Goal: Task Accomplishment & Management: Manage account settings

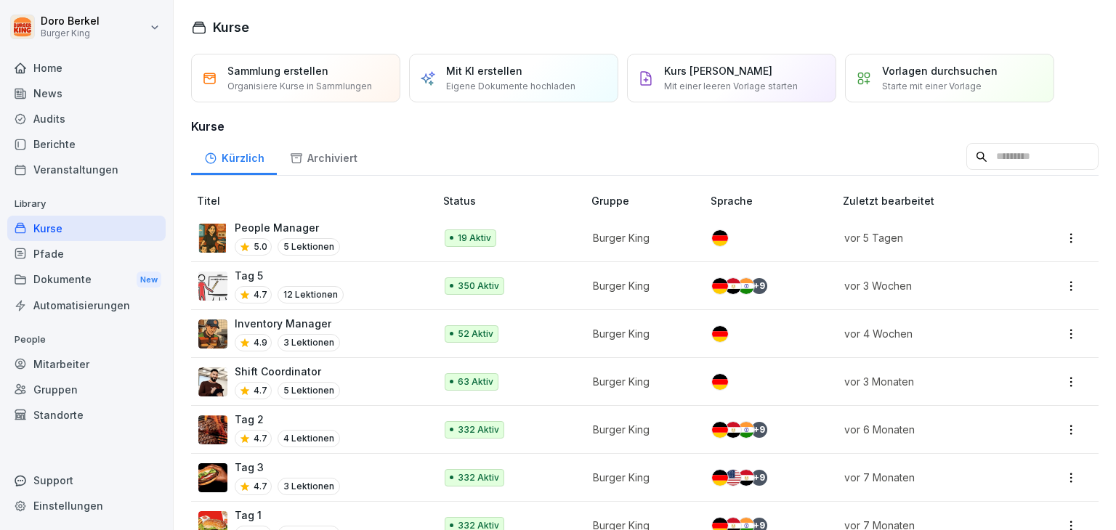
click at [74, 513] on div "Einstellungen" at bounding box center [86, 505] width 158 height 25
select select "**"
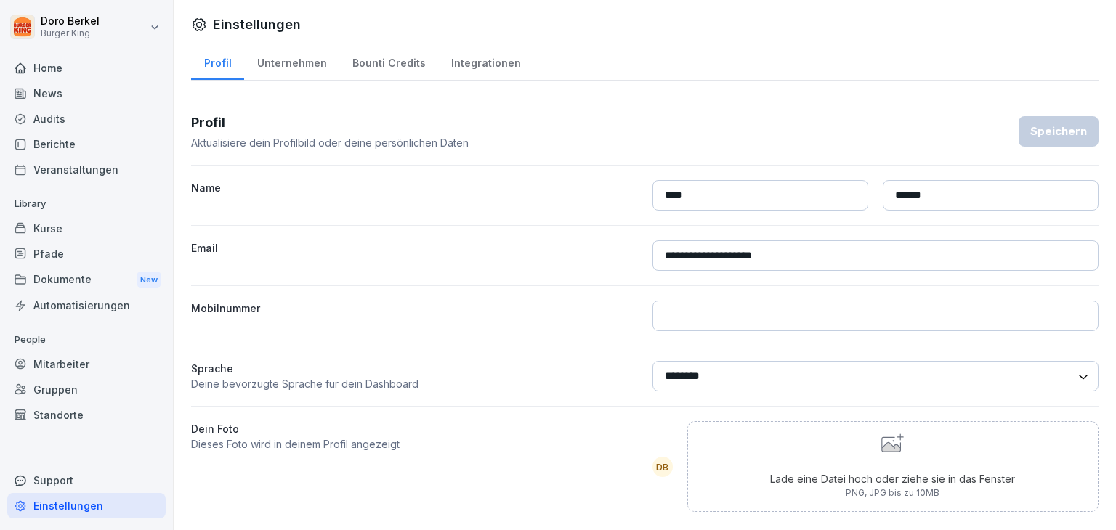
click at [281, 60] on div "Unternehmen" at bounding box center [291, 61] width 95 height 37
select select "**"
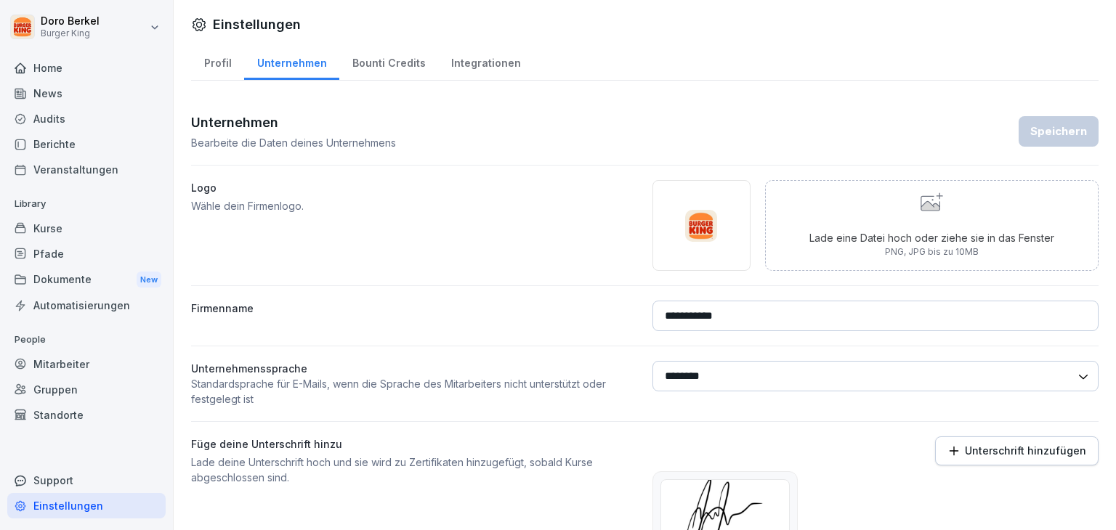
click at [44, 227] on div "Kurse" at bounding box center [86, 228] width 158 height 25
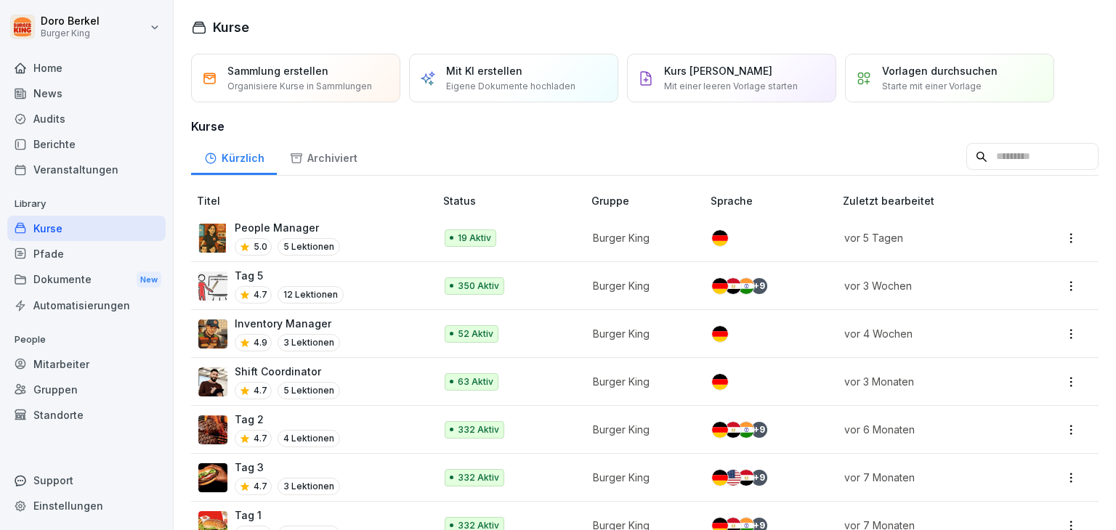
click at [266, 227] on p "People Manager" at bounding box center [287, 227] width 105 height 15
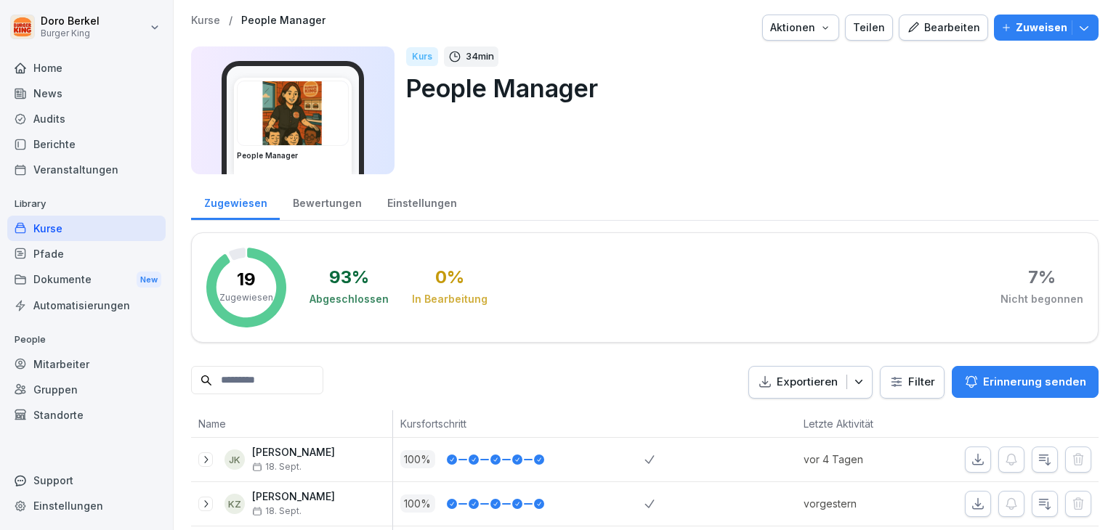
click at [58, 230] on div "Kurse" at bounding box center [86, 228] width 158 height 25
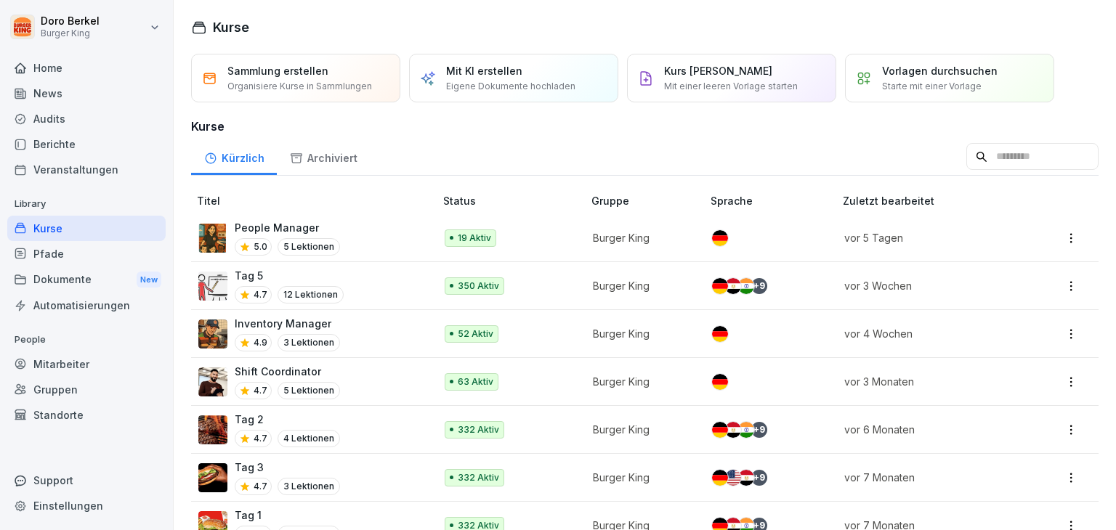
click at [256, 271] on p "Tag 5" at bounding box center [289, 275] width 109 height 15
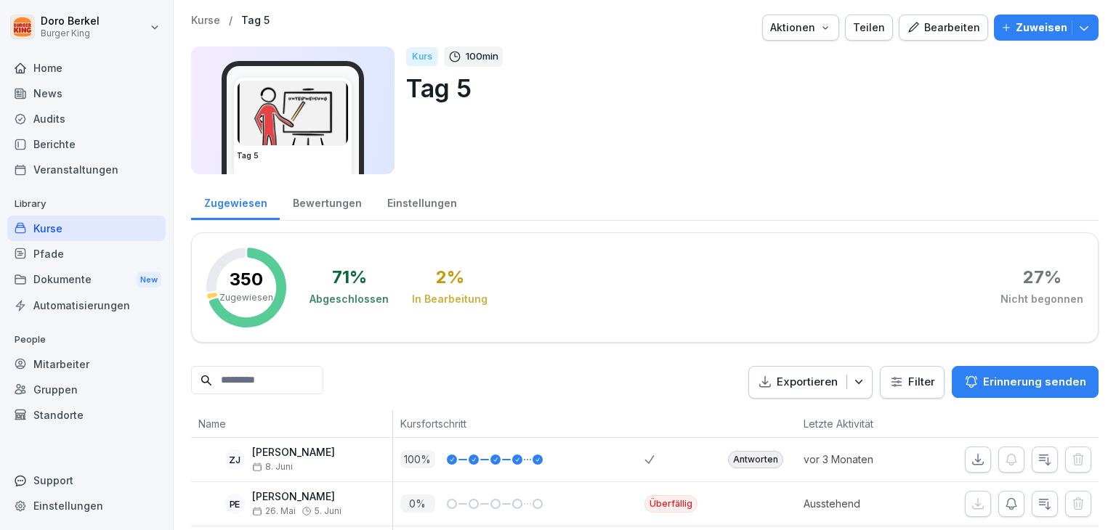
click at [317, 211] on div "Bewertungen" at bounding box center [327, 201] width 94 height 37
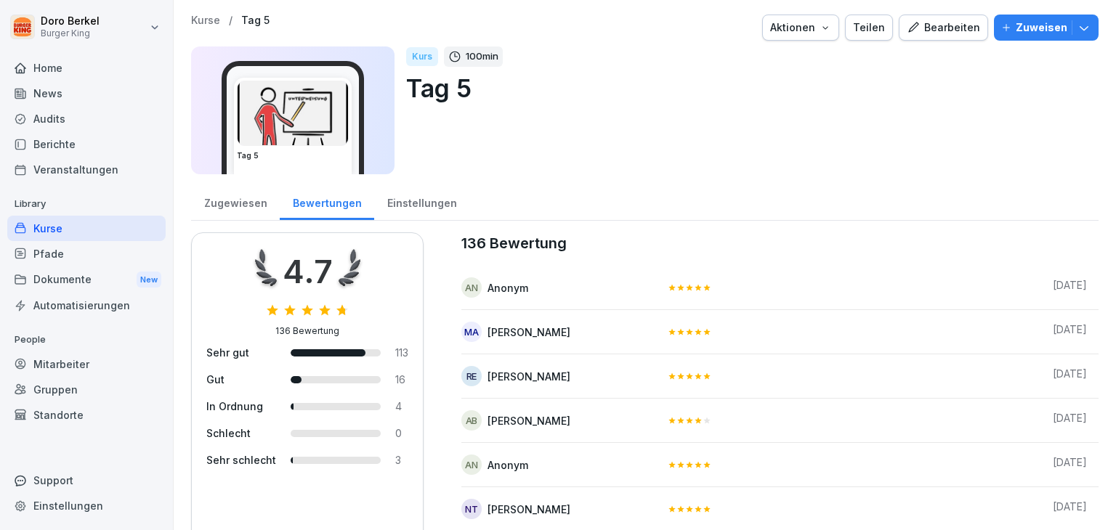
click at [410, 202] on div "Einstellungen" at bounding box center [421, 201] width 95 height 37
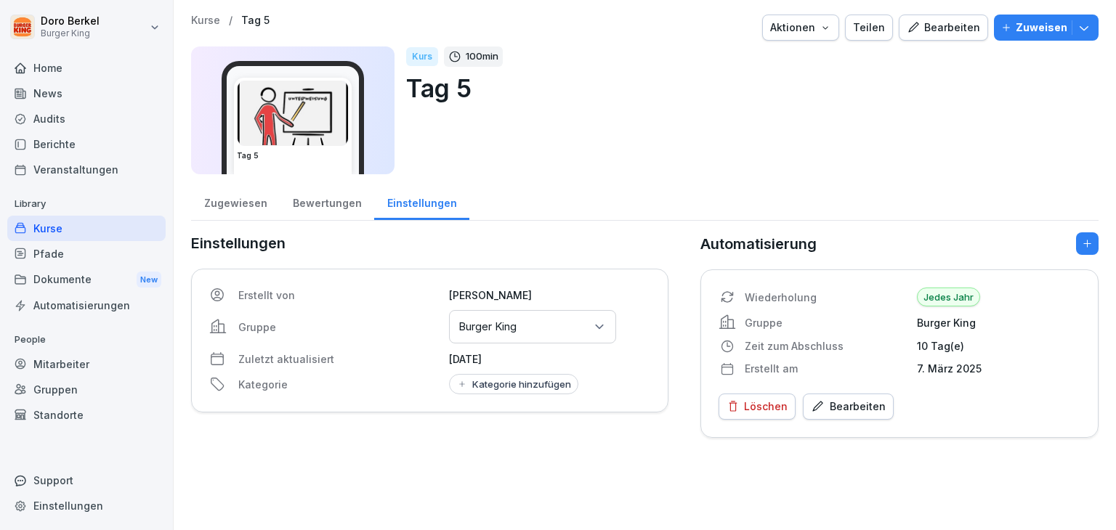
click at [922, 34] on div "Bearbeiten" at bounding box center [943, 28] width 73 height 16
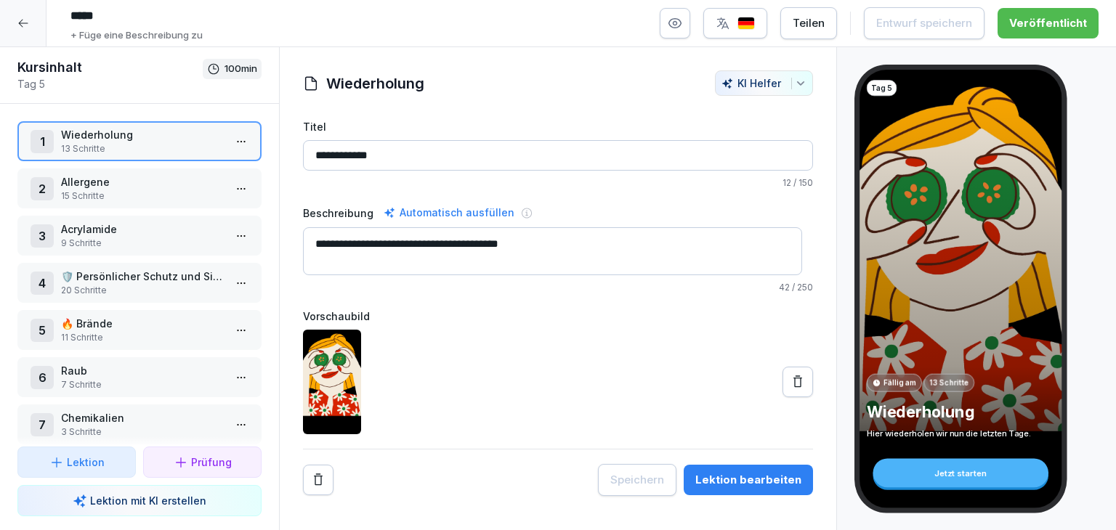
click at [23, 27] on icon at bounding box center [23, 23] width 12 height 12
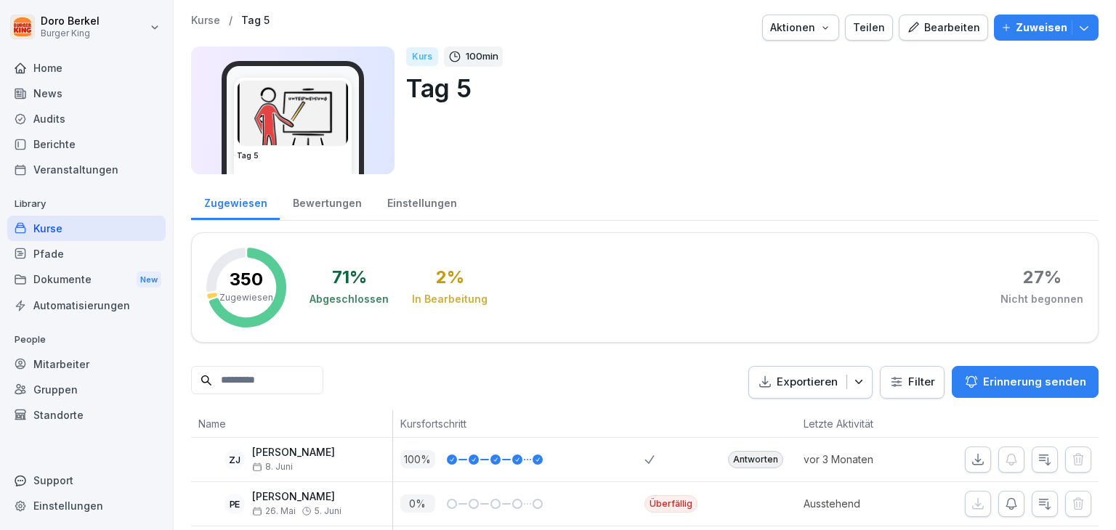
click at [828, 30] on icon "button" at bounding box center [826, 28] width 12 height 12
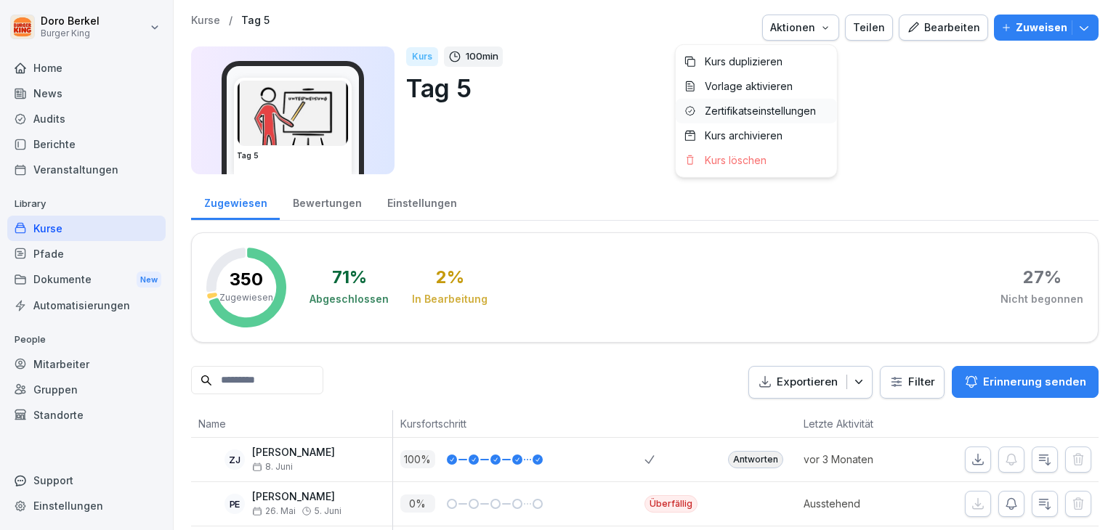
click at [788, 111] on p "Zertifikatseinstellungen" at bounding box center [760, 111] width 111 height 13
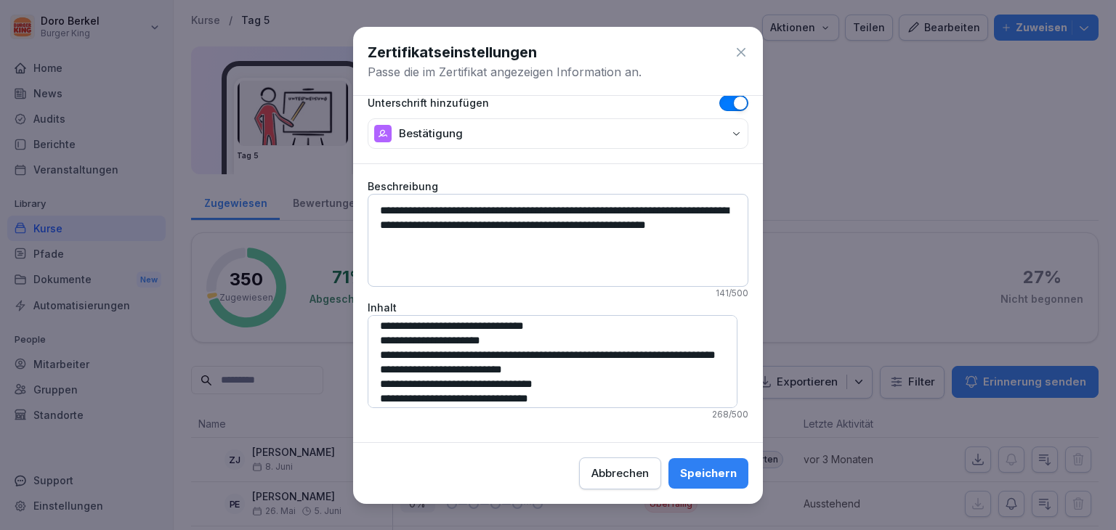
scroll to position [70, 0]
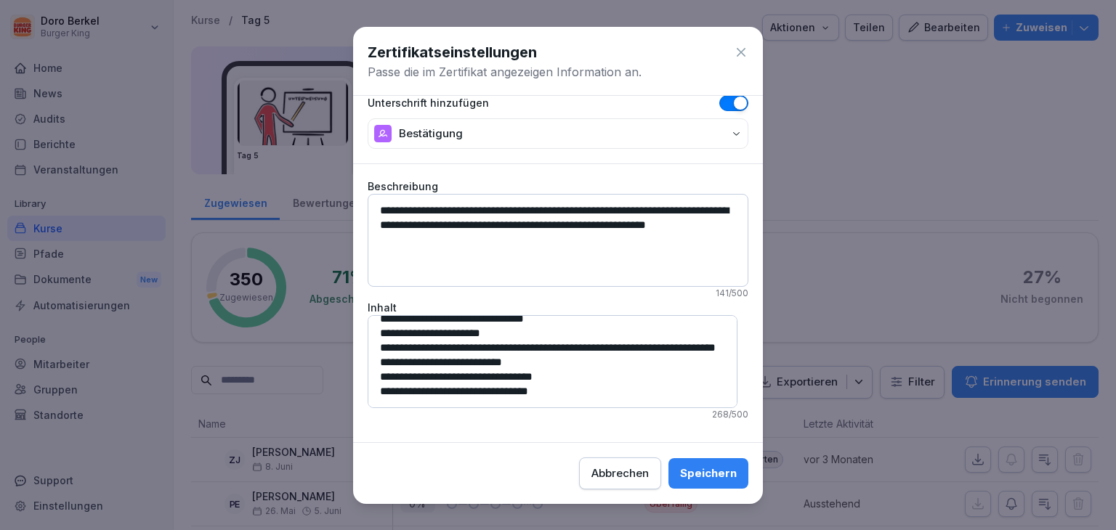
click at [734, 49] on icon at bounding box center [741, 52] width 15 height 15
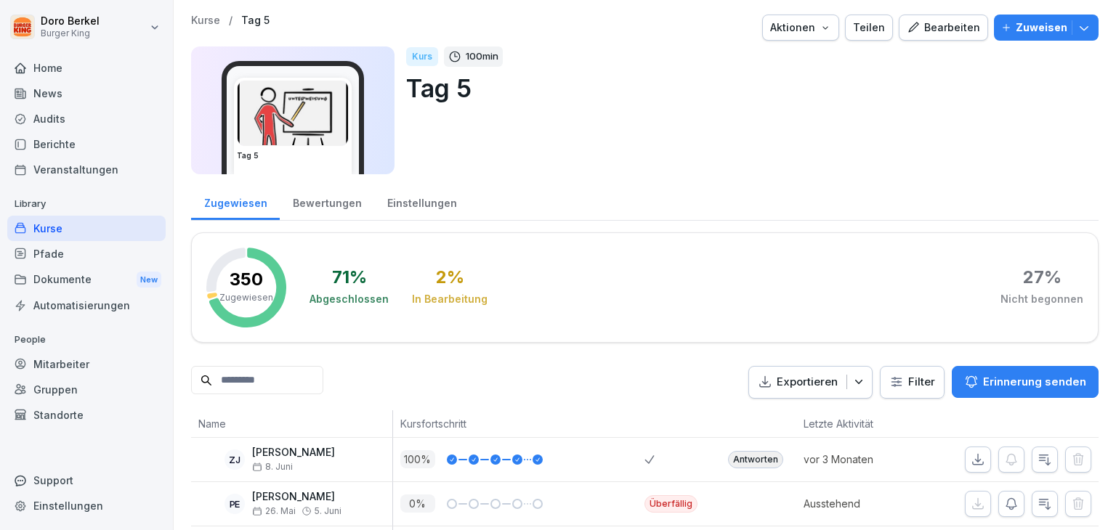
click at [84, 366] on div "Mitarbeiter" at bounding box center [86, 364] width 158 height 25
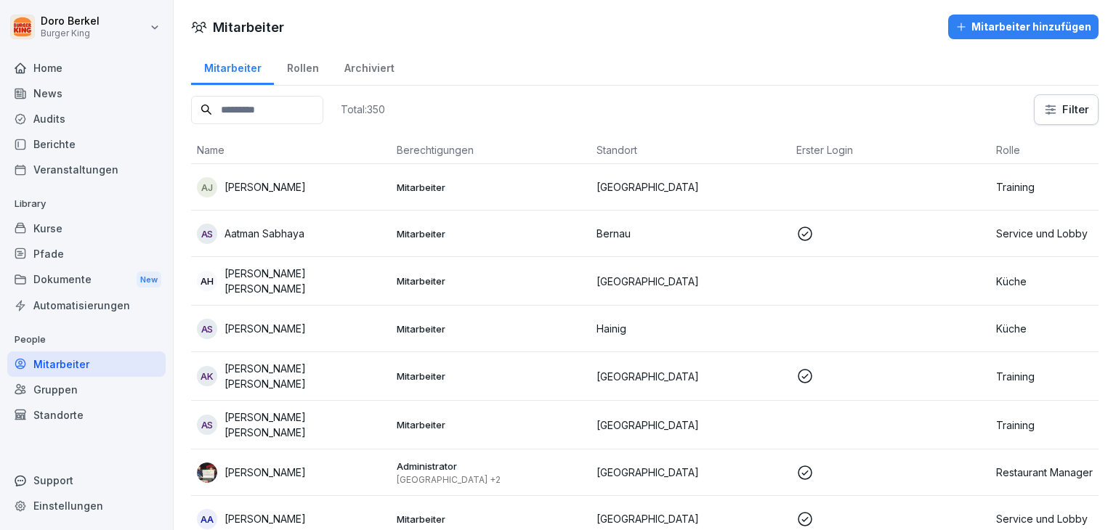
click at [68, 70] on div "Home" at bounding box center [86, 67] width 158 height 25
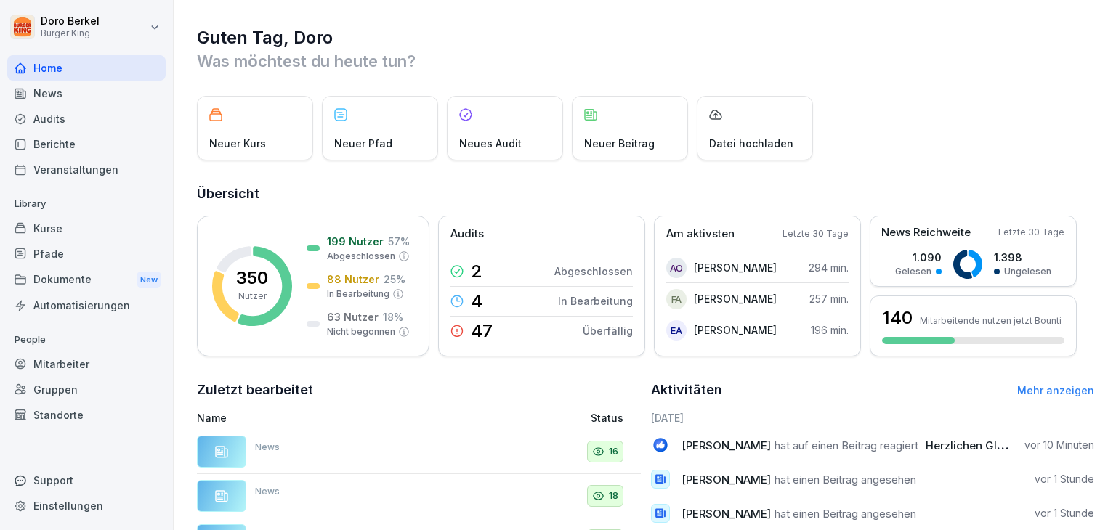
click at [849, 448] on span "hat auf einen Beitrag reagiert" at bounding box center [847, 446] width 144 height 14
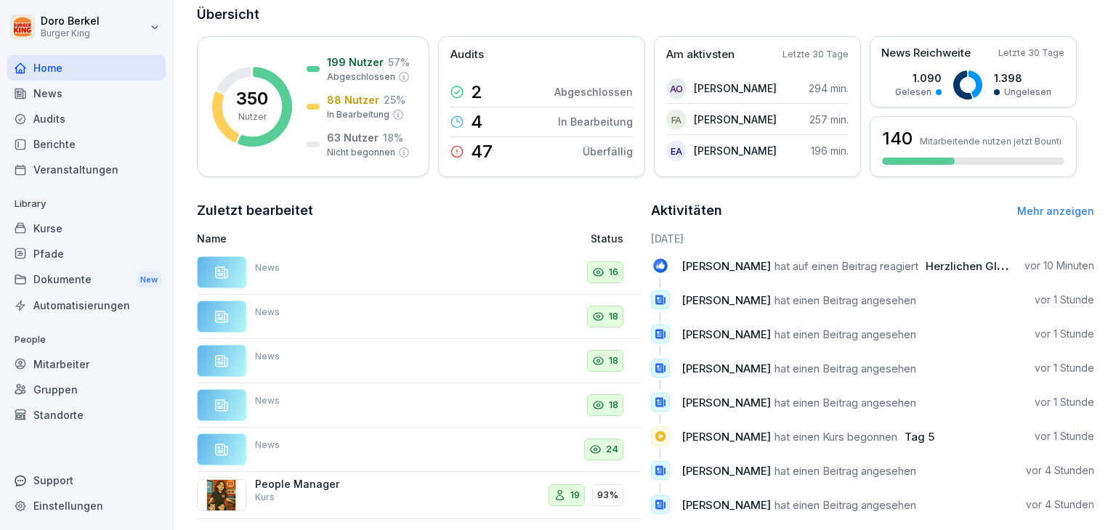
scroll to position [212, 0]
